Goal: Task Accomplishment & Management: Manage account settings

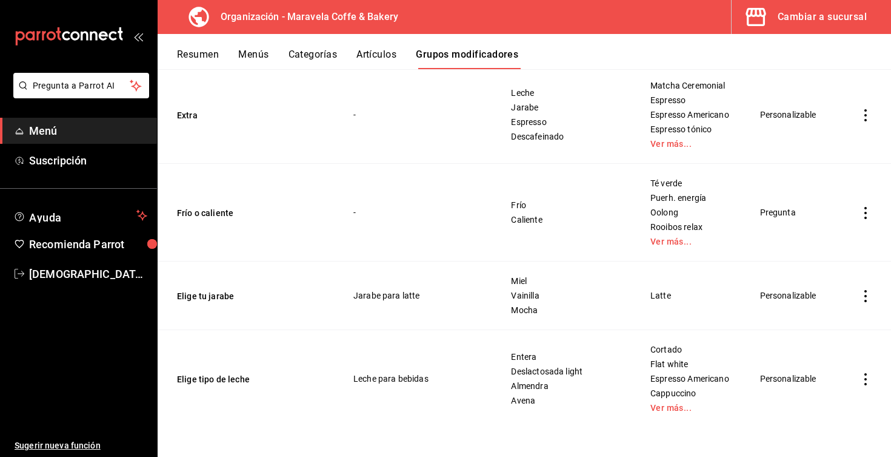
click at [866, 379] on icon "actions" at bounding box center [866, 379] width 2 height 12
click at [839, 381] on span "Editar" at bounding box center [830, 375] width 32 height 13
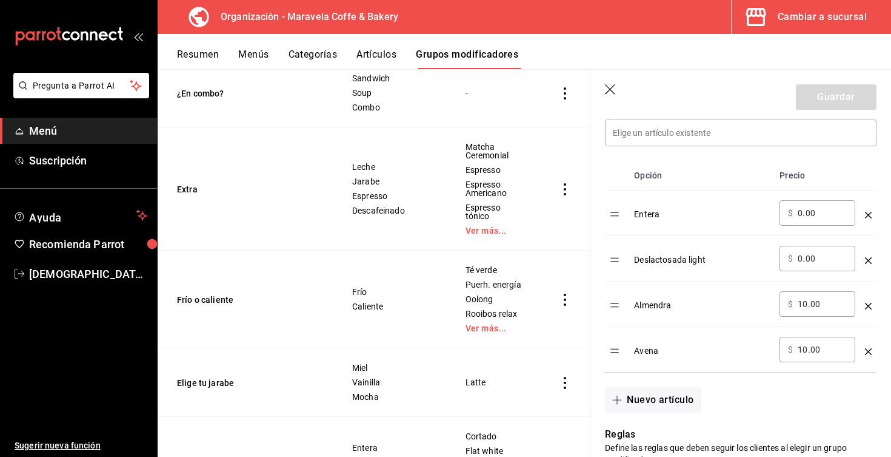
scroll to position [360, 0]
click at [647, 395] on button "Nuevo artículo" at bounding box center [653, 397] width 96 height 25
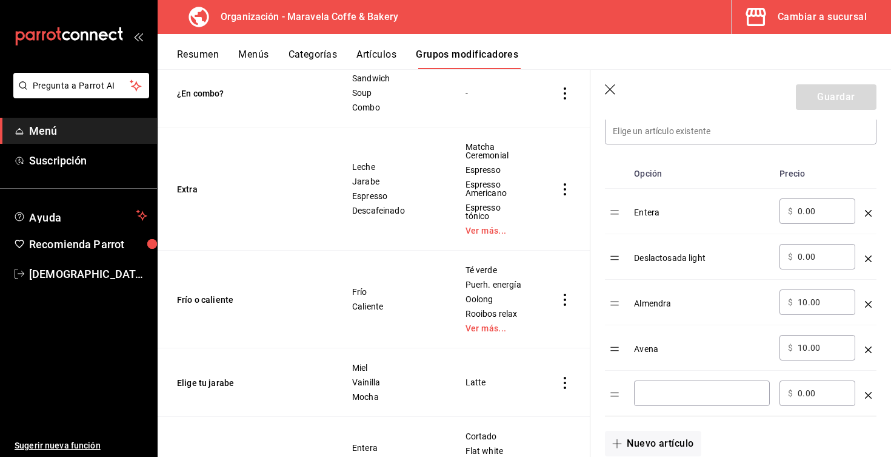
click at [703, 392] on input "optionsTable" at bounding box center [702, 393] width 119 height 12
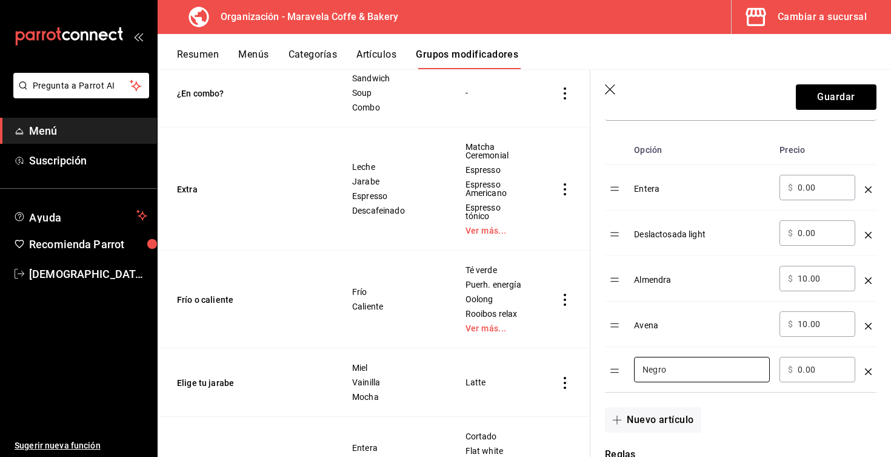
scroll to position [384, 0]
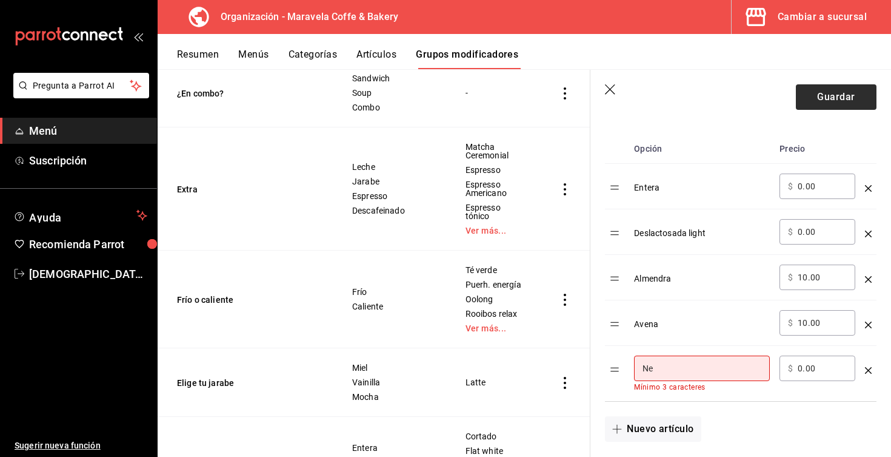
type input "N"
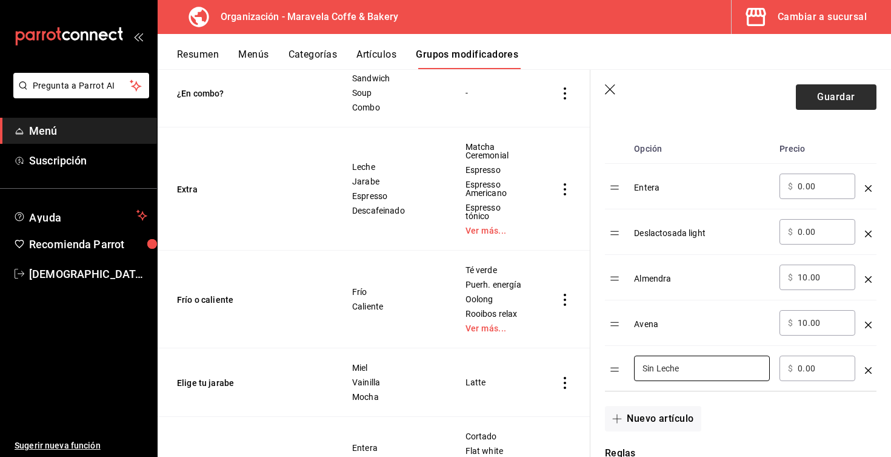
type input "Sin Leche"
click at [815, 106] on button "Guardar" at bounding box center [836, 96] width 81 height 25
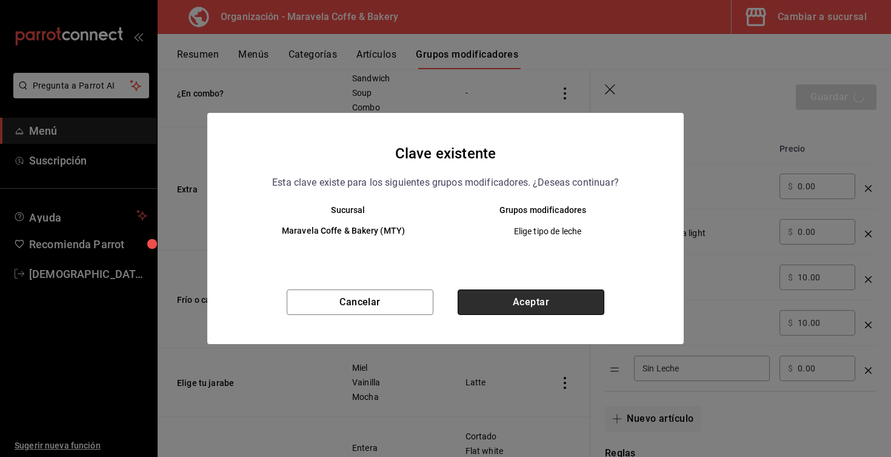
click at [554, 313] on button "Aceptar" at bounding box center [531, 301] width 147 height 25
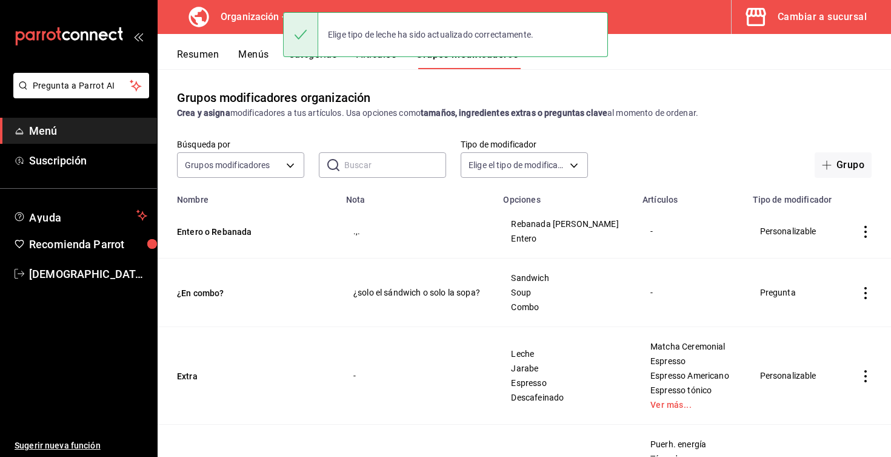
click at [265, 59] on button "Menús" at bounding box center [253, 58] width 30 height 21
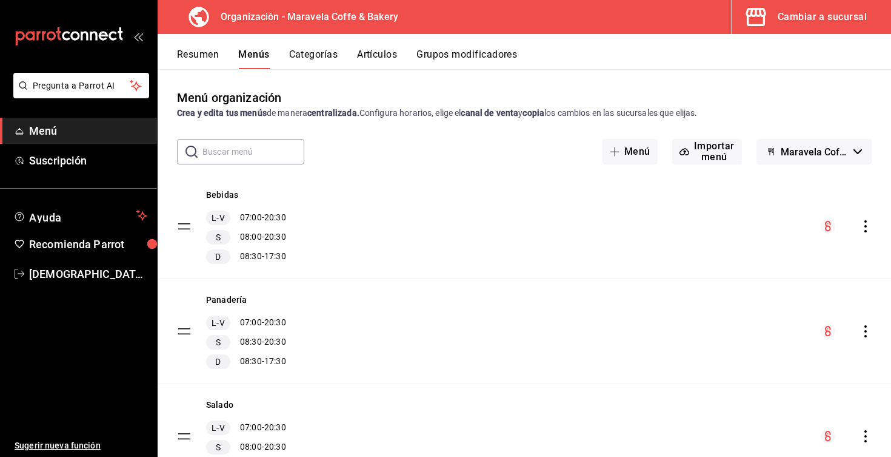
click at [866, 229] on icon "actions" at bounding box center [866, 226] width 12 height 12
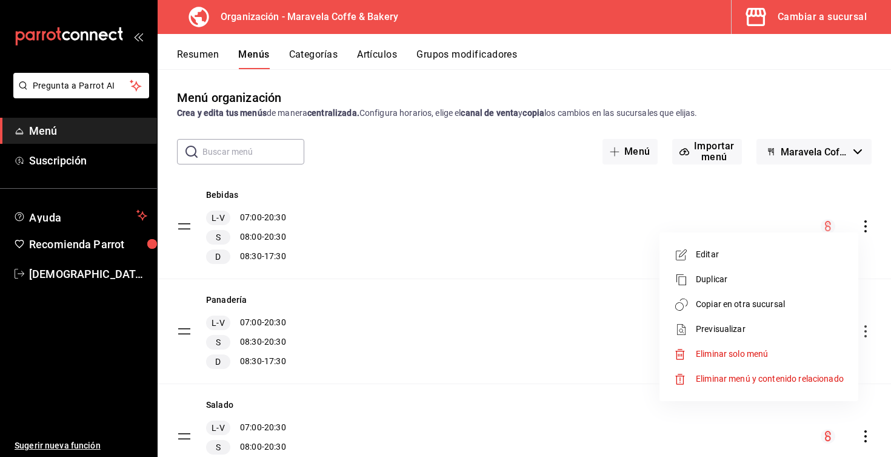
click at [775, 303] on span "Copiar en otra sucursal" at bounding box center [770, 304] width 148 height 13
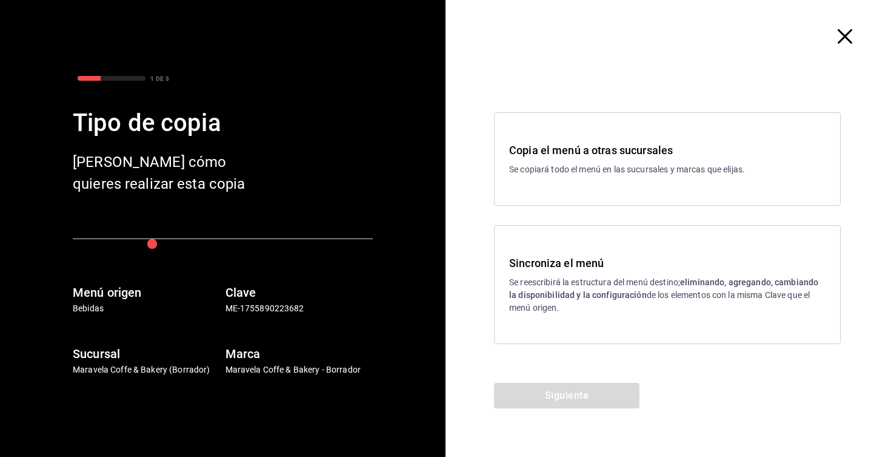
click at [570, 293] on strong "eliminando, agregando, cambiando la disponibilidad y la configuración" at bounding box center [663, 288] width 309 height 22
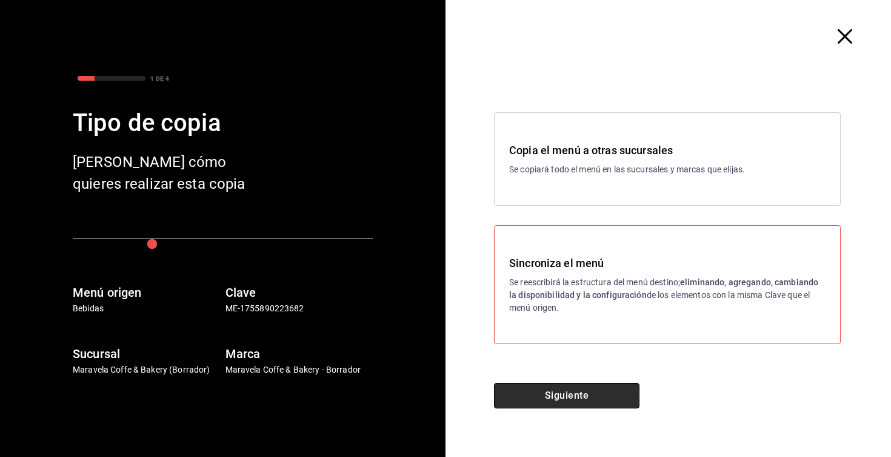
click at [577, 390] on button "Siguiente" at bounding box center [566, 395] width 145 height 25
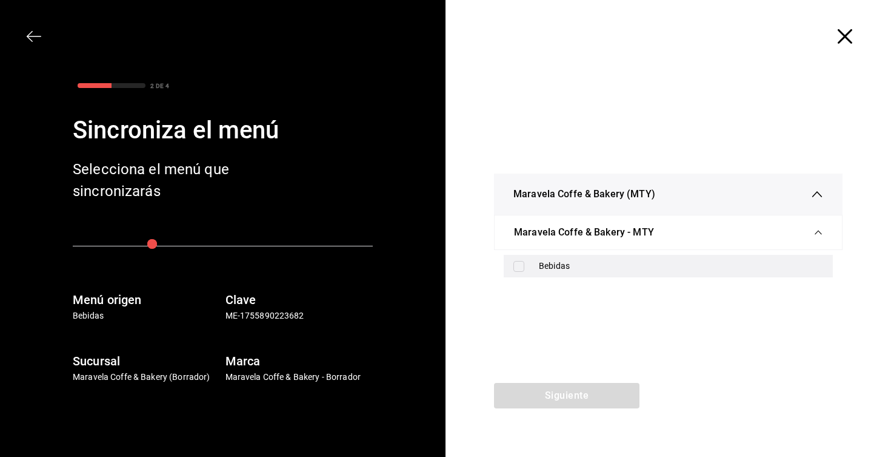
click at [519, 270] on input "checkbox" at bounding box center [518, 266] width 11 height 11
checkbox input "true"
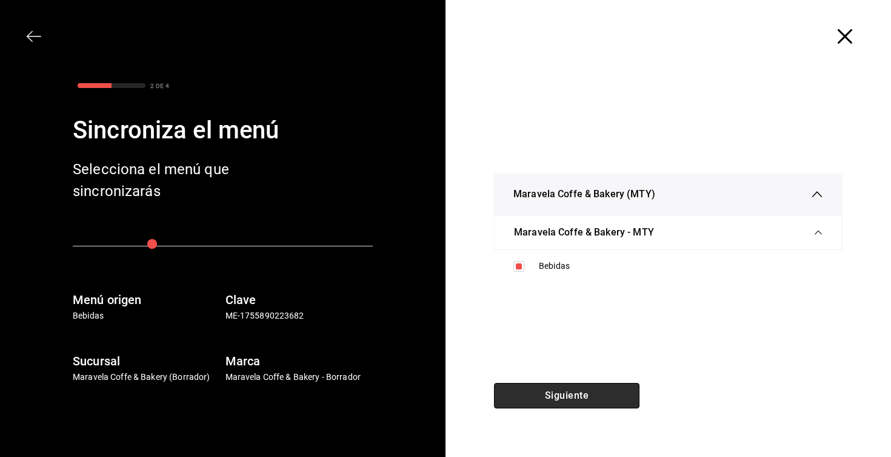
click at [554, 395] on button "Siguiente" at bounding box center [566, 395] width 145 height 25
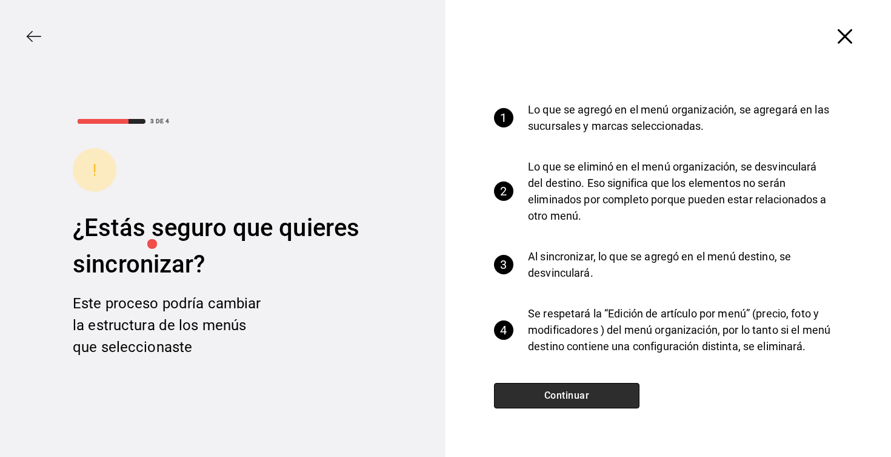
click at [554, 395] on button "Continuar" at bounding box center [566, 395] width 145 height 25
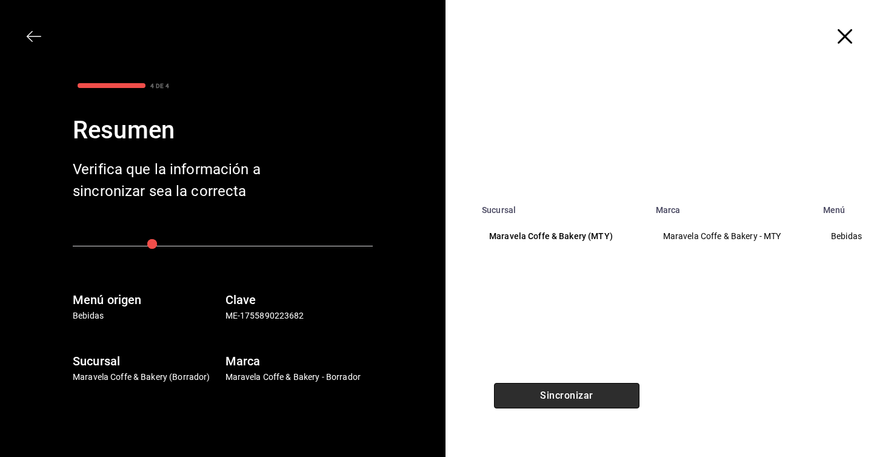
click at [554, 395] on button "Sincronizar" at bounding box center [566, 395] width 145 height 25
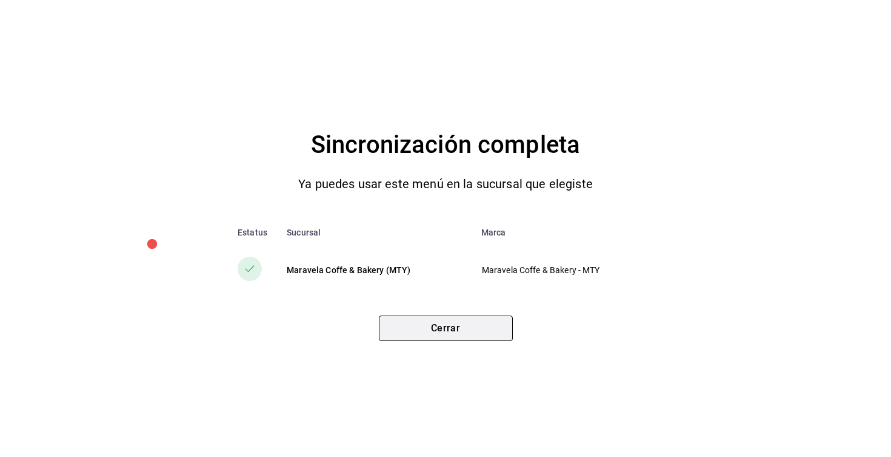
click at [430, 335] on button "Cerrar" at bounding box center [446, 327] width 134 height 25
